Goal: Check status: Check status

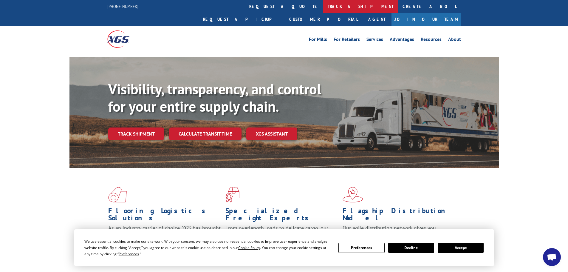
click at [323, 10] on link "track a shipment" at bounding box center [360, 6] width 75 height 13
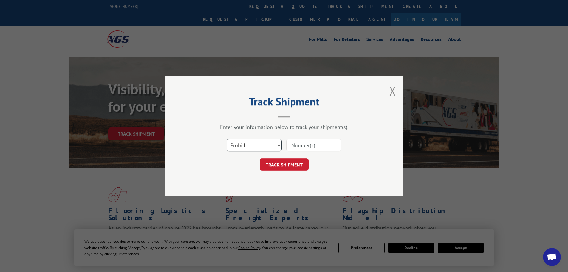
click at [252, 150] on select "Select category... Probill BOL PO" at bounding box center [254, 145] width 55 height 13
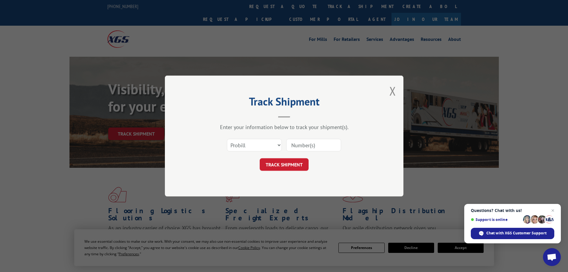
click at [318, 148] on input at bounding box center [313, 145] width 55 height 13
click at [314, 142] on input at bounding box center [313, 145] width 55 height 13
paste input "5560169"
type input "5560169"
click at [260, 158] on button "TRACK SHIPMENT" at bounding box center [284, 164] width 49 height 13
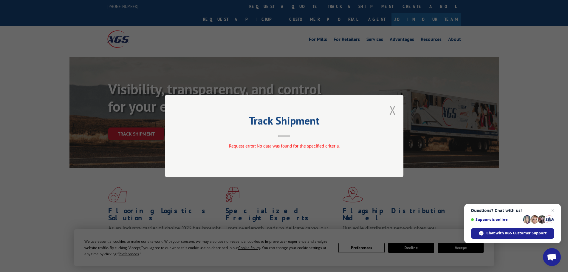
click at [393, 107] on button "Close modal" at bounding box center [393, 110] width 7 height 16
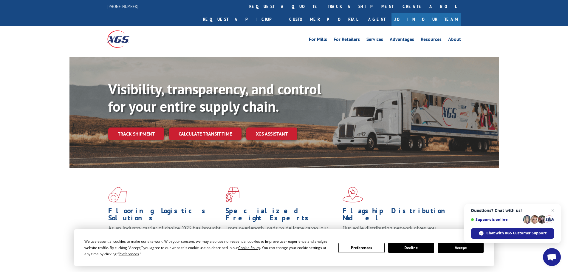
drag, startPoint x: 258, startPoint y: 5, endPoint x: 255, endPoint y: 7, distance: 3.6
click at [323, 5] on link "track a shipment" at bounding box center [360, 6] width 75 height 13
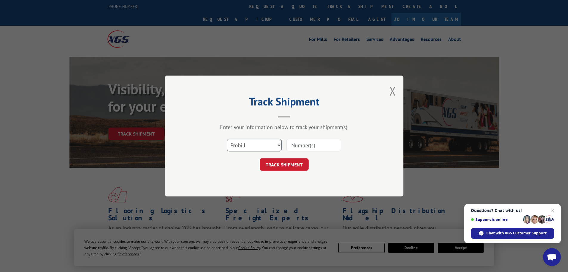
click at [279, 147] on select "Select category... Probill BOL PO" at bounding box center [254, 145] width 55 height 13
click at [227, 139] on select "Select category... Probill BOL PO" at bounding box center [254, 145] width 55 height 13
click at [253, 147] on select "Select category... Probill BOL PO" at bounding box center [254, 145] width 55 height 13
click at [227, 139] on select "Select category... Probill BOL PO" at bounding box center [254, 145] width 55 height 13
click at [306, 144] on input at bounding box center [313, 145] width 55 height 13
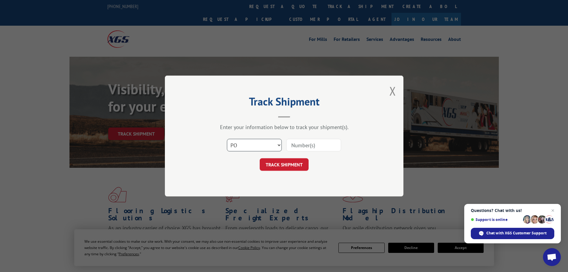
click at [242, 141] on select "Select category... Probill BOL PO" at bounding box center [254, 145] width 55 height 13
select select "bol"
click at [227, 139] on select "Select category... Probill BOL PO" at bounding box center [254, 145] width 55 height 13
click at [312, 148] on input at bounding box center [313, 145] width 55 height 13
paste input "5560169"
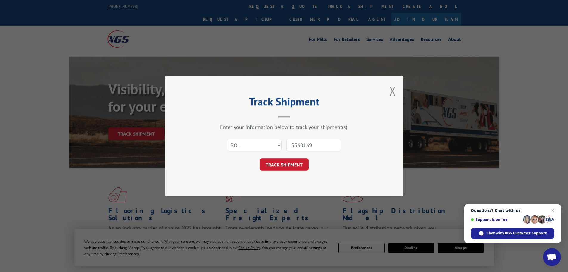
type input "5560169"
click at [260, 158] on button "TRACK SHIPMENT" at bounding box center [284, 164] width 49 height 13
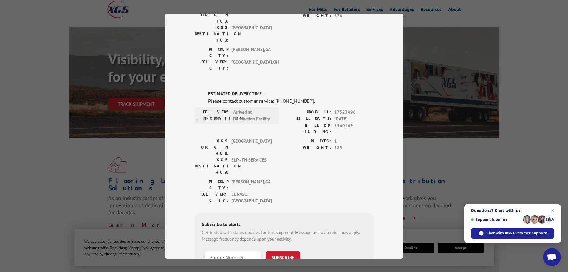
scroll to position [117, 0]
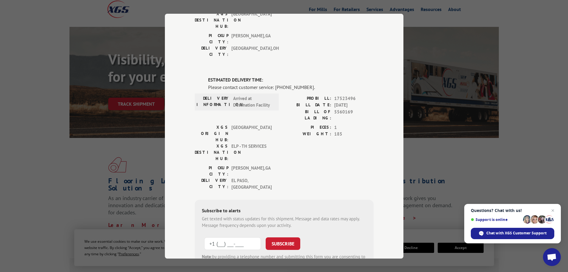
click at [230, 237] on input "+1 (___) ___-____" at bounding box center [232, 243] width 57 height 13
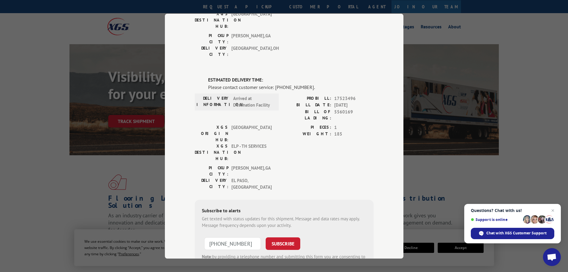
scroll to position [0, 0]
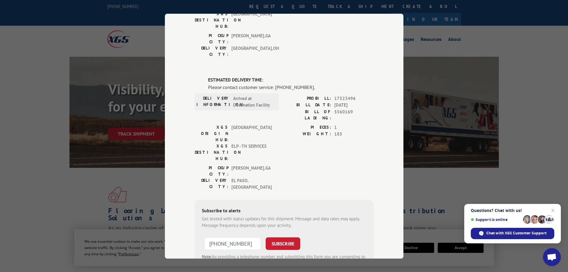
type input "+1 (___) ___-____"
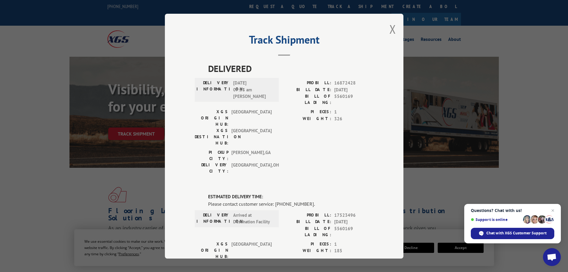
type input "+1 (___) ___-____"
